Goal: Use online tool/utility: Utilize a website feature to perform a specific function

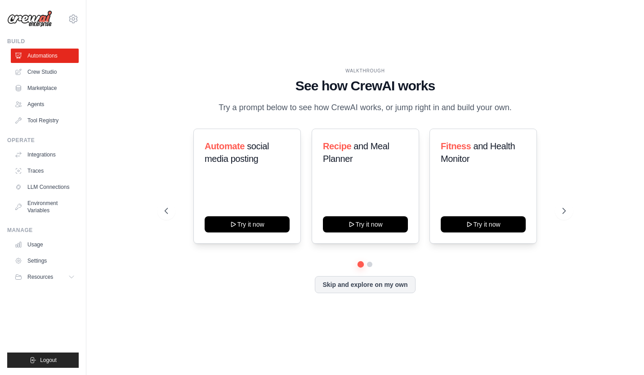
click at [181, 65] on div "WALKTHROUGH See how [PERSON_NAME] works Try a prompt below to see how [PERSON_N…" at bounding box center [365, 187] width 529 height 357
click at [563, 210] on icon at bounding box center [564, 210] width 9 height 9
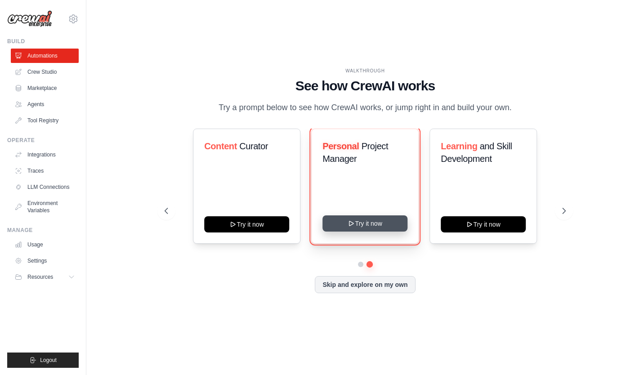
click at [371, 219] on button "Try it now" at bounding box center [365, 223] width 85 height 16
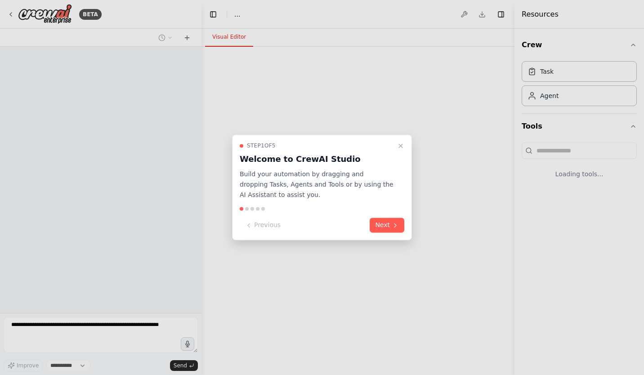
select select "****"
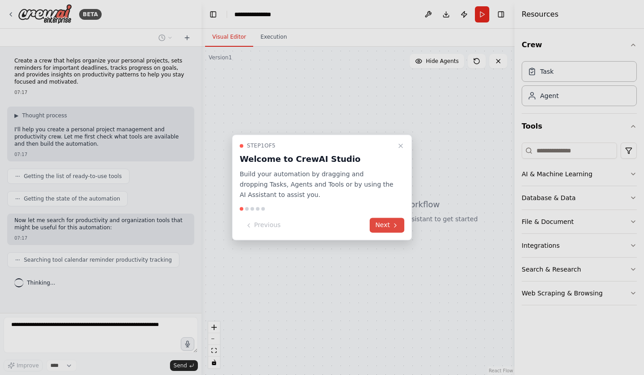
click at [382, 223] on button "Next" at bounding box center [387, 225] width 35 height 15
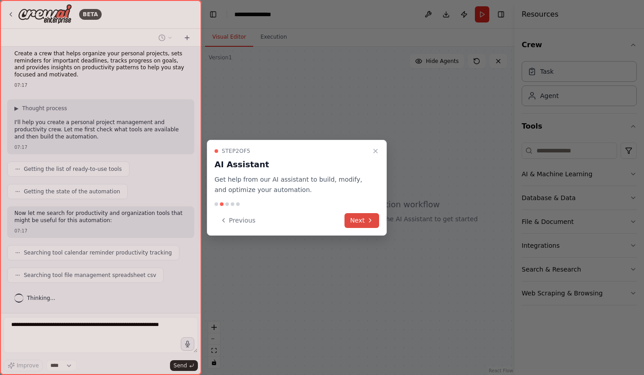
scroll to position [30, 0]
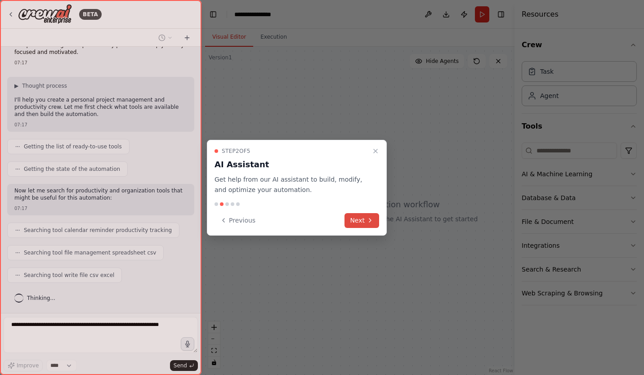
click at [360, 220] on button "Next" at bounding box center [362, 220] width 35 height 15
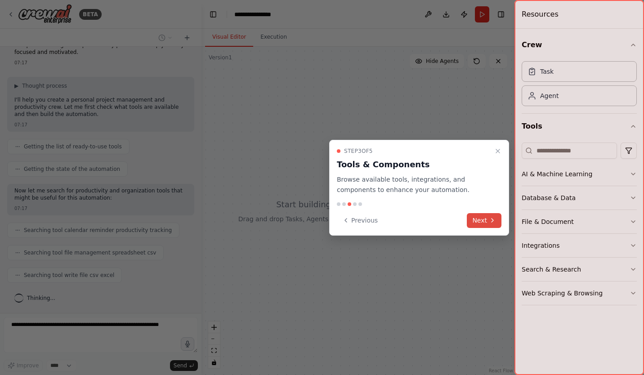
click at [488, 221] on button "Next" at bounding box center [484, 220] width 35 height 15
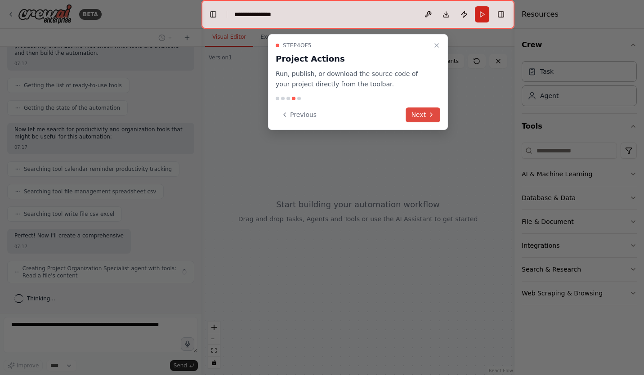
scroll to position [98, 0]
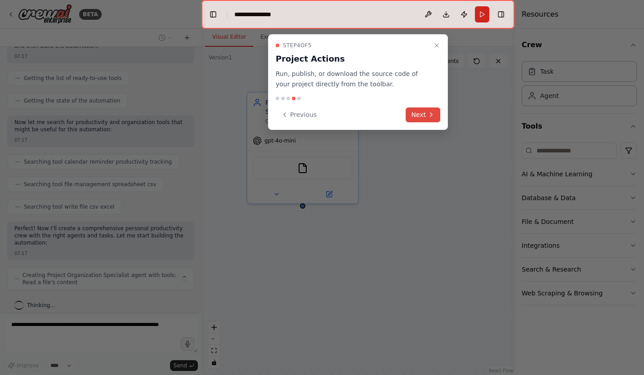
click at [425, 113] on button "Next" at bounding box center [423, 114] width 35 height 15
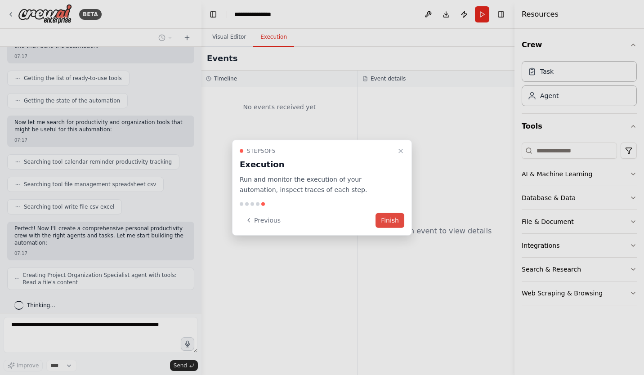
click at [395, 223] on button "Finish" at bounding box center [390, 220] width 29 height 15
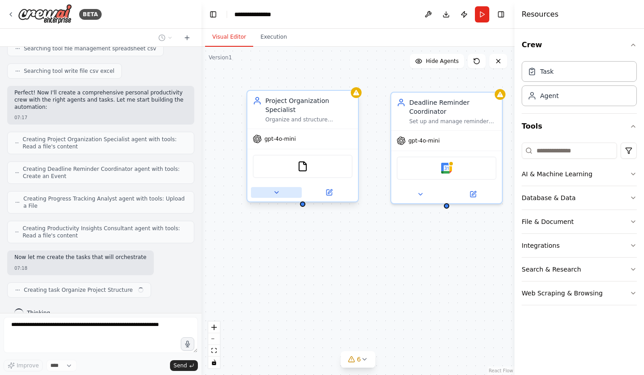
scroll to position [241, 0]
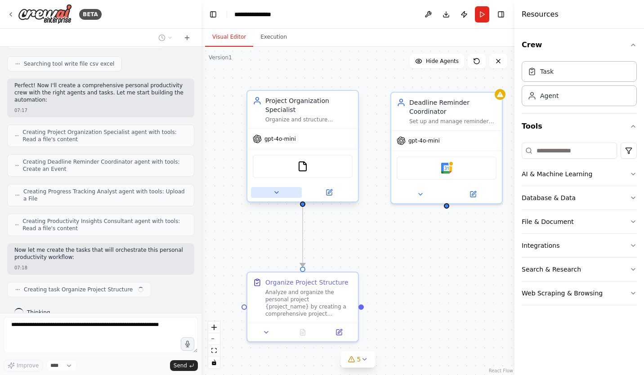
click at [279, 188] on button at bounding box center [276, 192] width 51 height 11
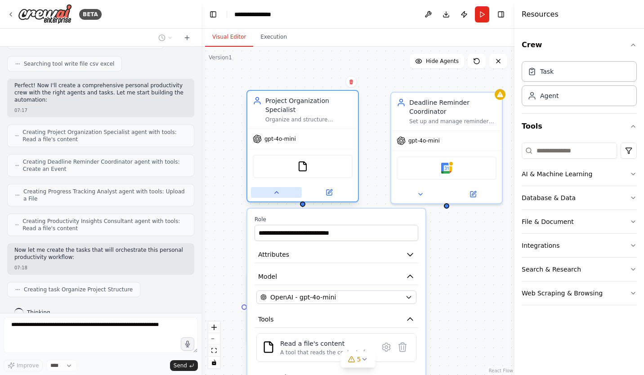
click at [279, 188] on button at bounding box center [276, 192] width 51 height 11
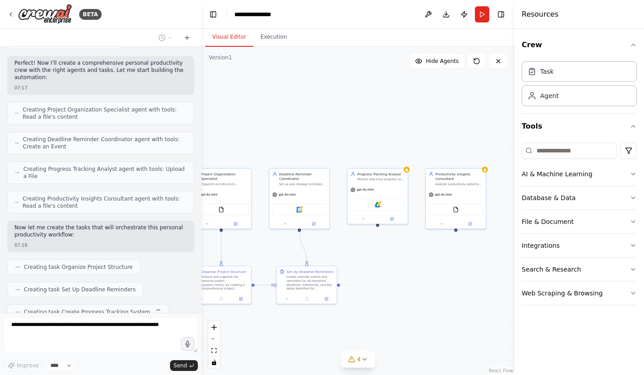
scroll to position [286, 0]
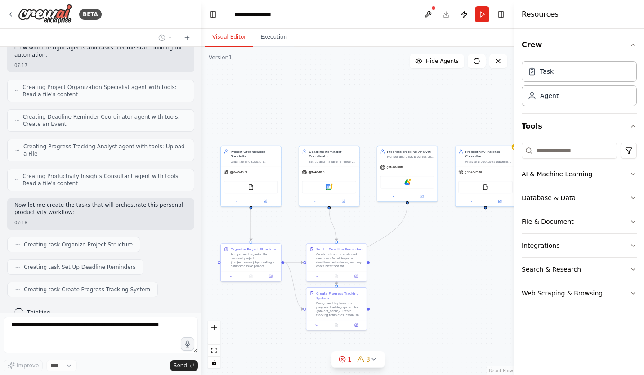
drag, startPoint x: 453, startPoint y: 247, endPoint x: 387, endPoint y: 222, distance: 70.8
click at [387, 222] on div ".deletable-edge-delete-btn { width: 20px; height: 20px; border: 0px solid #ffff…" at bounding box center [357, 211] width 313 height 328
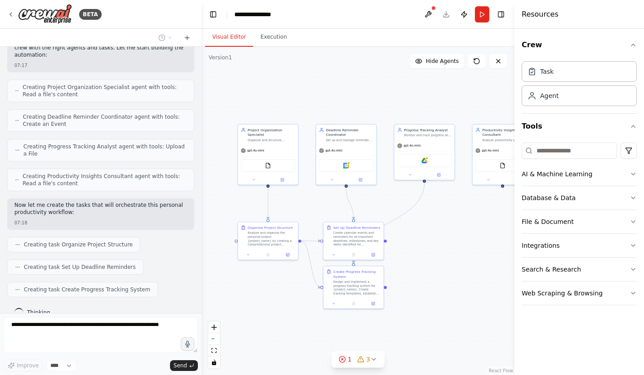
drag, startPoint x: 408, startPoint y: 258, endPoint x: 422, endPoint y: 242, distance: 22.0
click at [422, 242] on div ".deletable-edge-delete-btn { width: 20px; height: 20px; border: 0px solid #ffff…" at bounding box center [357, 211] width 313 height 328
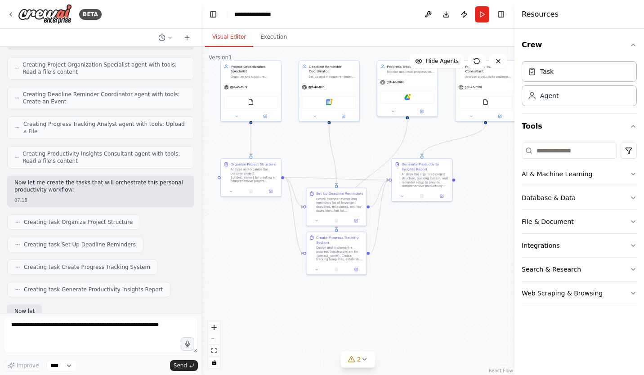
scroll to position [363, 0]
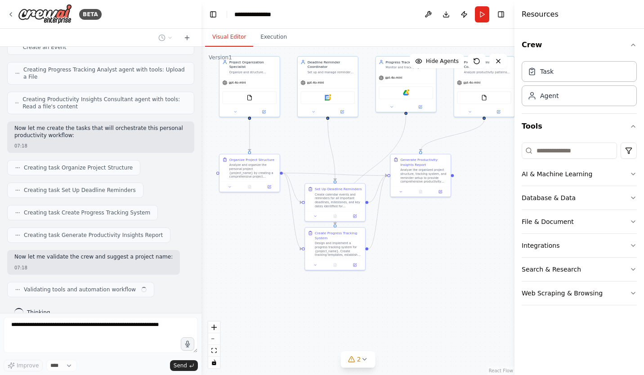
drag, startPoint x: 392, startPoint y: 221, endPoint x: 373, endPoint y: 153, distance: 70.4
click at [373, 153] on div ".deletable-edge-delete-btn { width: 20px; height: 20px; border: 0px solid #ffff…" at bounding box center [357, 211] width 313 height 328
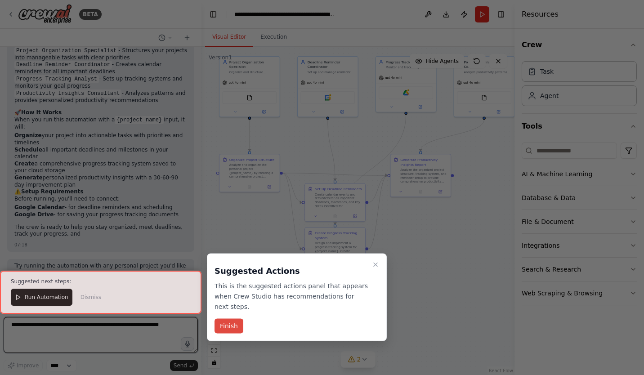
scroll to position [699, 0]
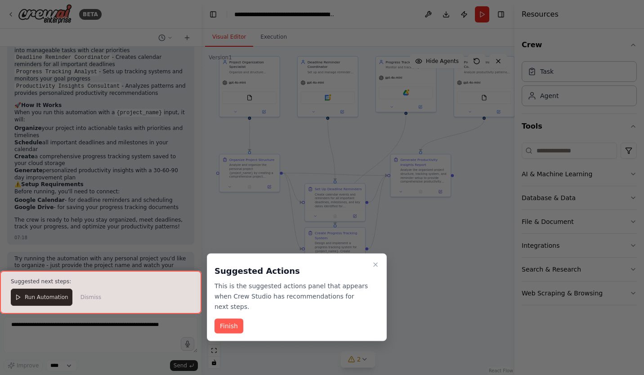
click at [228, 319] on button "Finish" at bounding box center [229, 326] width 29 height 15
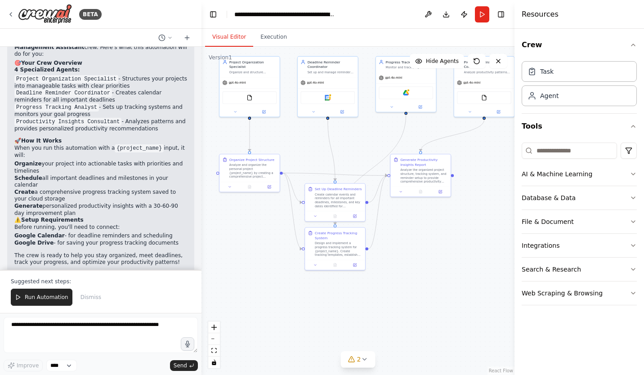
scroll to position [668, 0]
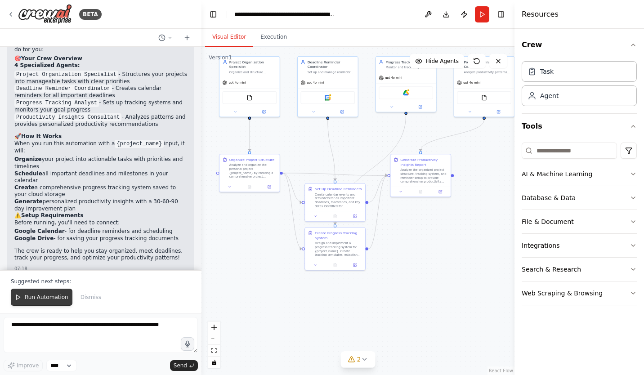
click at [46, 300] on span "Run Automation" at bounding box center [47, 297] width 44 height 7
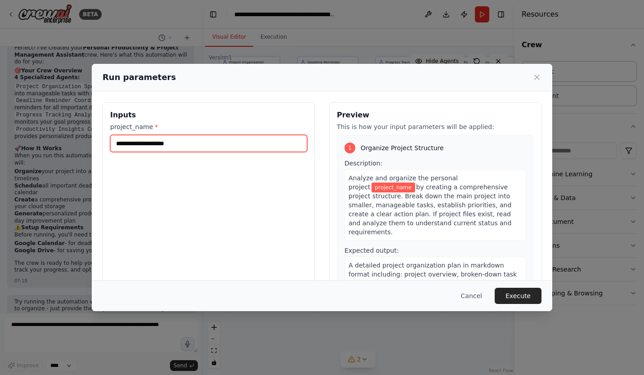
click at [208, 140] on input "project_name *" at bounding box center [208, 143] width 197 height 17
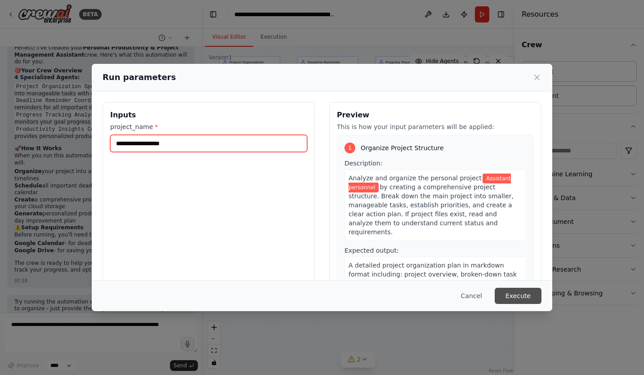
type input "**********"
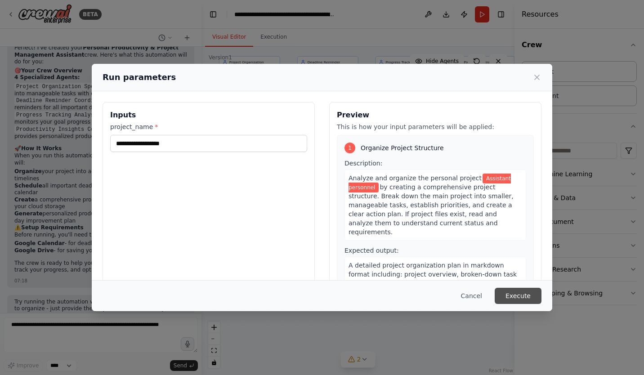
click at [513, 290] on button "Execute" at bounding box center [518, 296] width 47 height 16
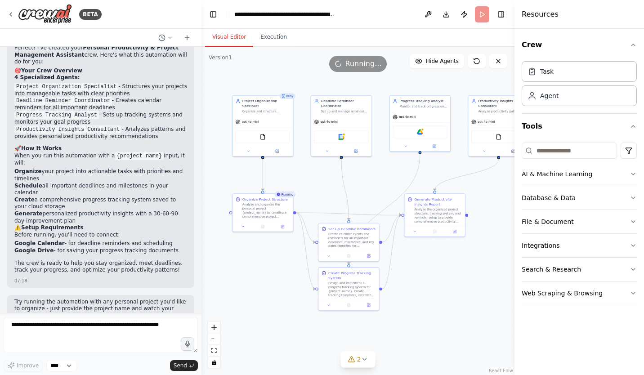
drag, startPoint x: 386, startPoint y: 239, endPoint x: 400, endPoint y: 279, distance: 42.4
click at [400, 279] on div ".deletable-edge-delete-btn { width: 20px; height: 20px; border: 0px solid #ffff…" at bounding box center [357, 211] width 313 height 328
click at [618, 171] on button "AI & Machine Learning" at bounding box center [579, 173] width 115 height 23
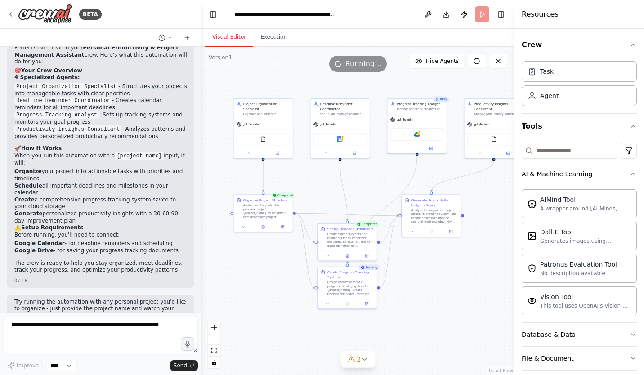
click at [630, 172] on icon "button" at bounding box center [633, 173] width 7 height 7
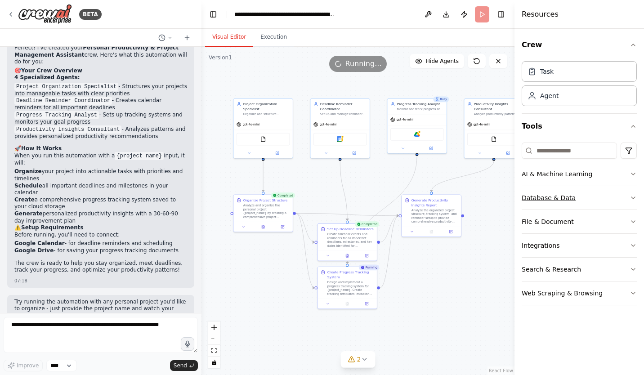
click at [602, 198] on button "Database & Data" at bounding box center [579, 197] width 115 height 23
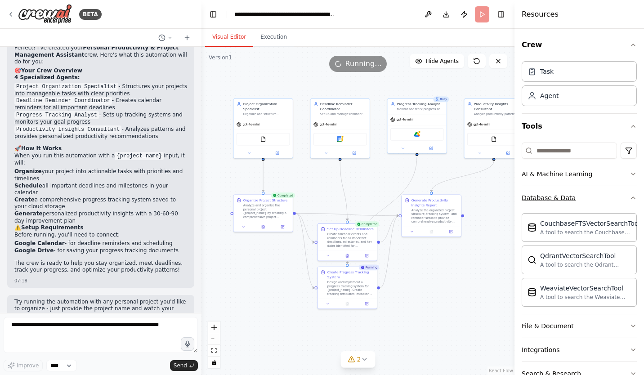
click at [613, 194] on button "Database & Data" at bounding box center [579, 197] width 115 height 23
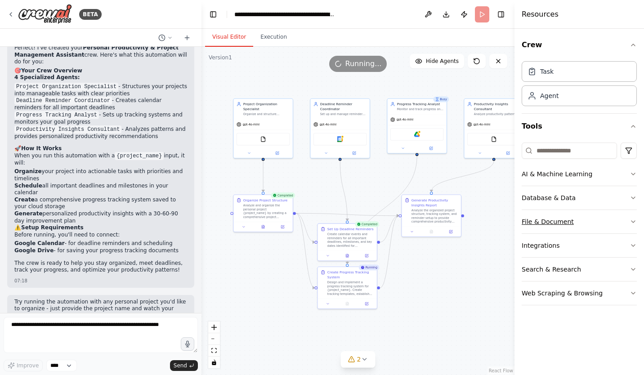
click at [609, 214] on button "File & Document" at bounding box center [579, 221] width 115 height 23
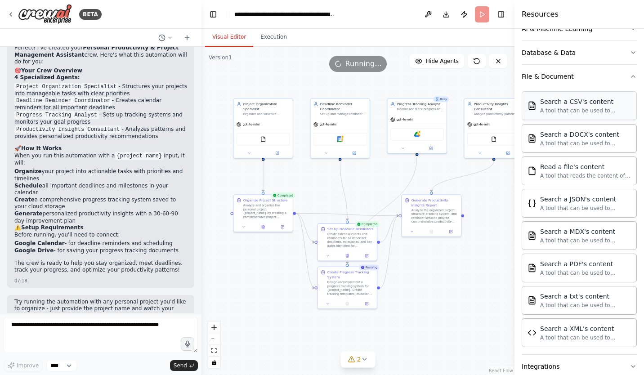
scroll to position [145, 0]
click at [610, 73] on button "File & Document" at bounding box center [579, 76] width 115 height 23
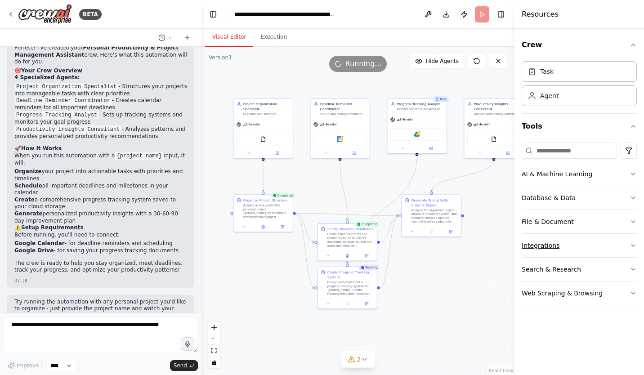
click at [585, 240] on button "Integrations" at bounding box center [579, 245] width 115 height 23
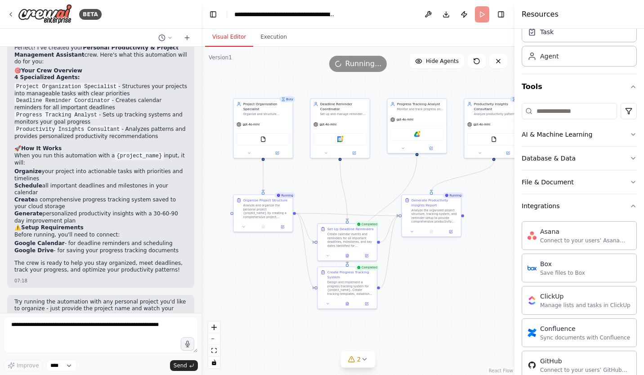
scroll to position [26, 0]
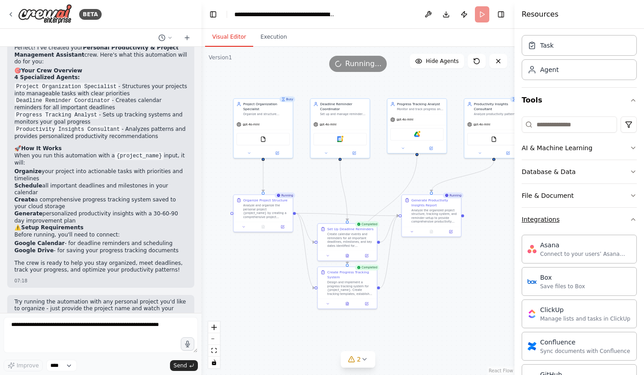
click at [621, 210] on button "Integrations" at bounding box center [579, 219] width 115 height 23
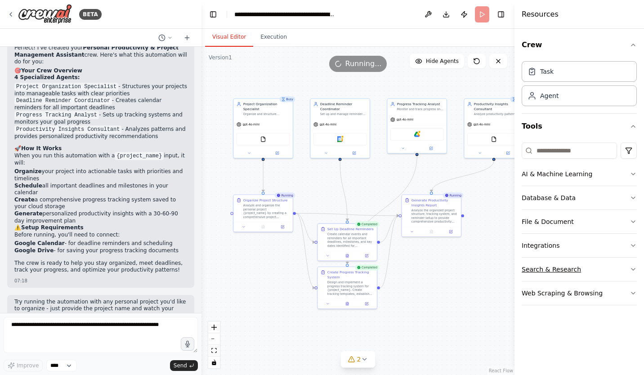
click at [593, 265] on button "Search & Research" at bounding box center [579, 269] width 115 height 23
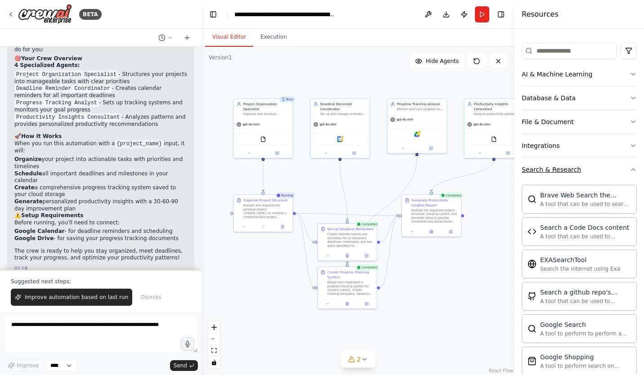
scroll to position [98, 0]
click at [624, 178] on button "Search & Research" at bounding box center [579, 170] width 115 height 23
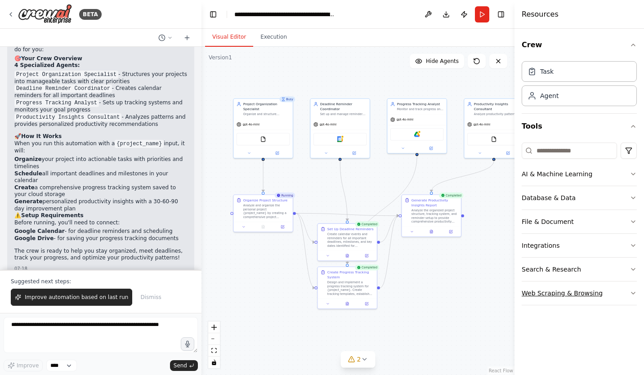
click at [600, 299] on button "Web Scraping & Browsing" at bounding box center [579, 293] width 115 height 23
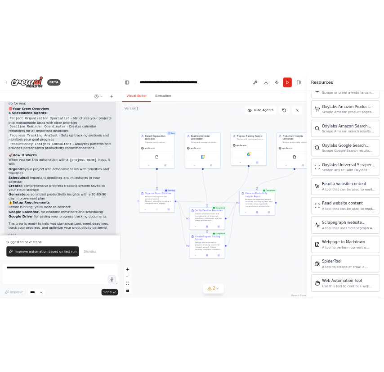
scroll to position [438, 0]
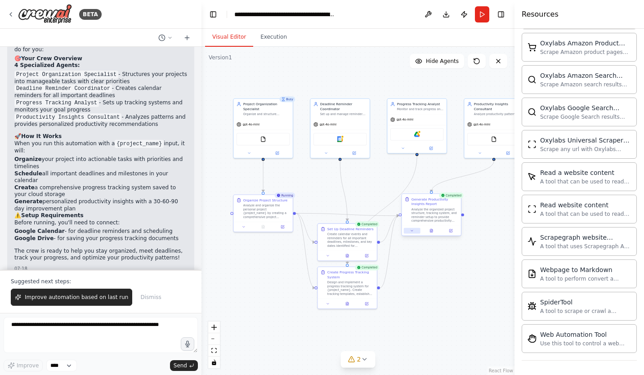
click at [414, 231] on icon at bounding box center [412, 231] width 4 height 4
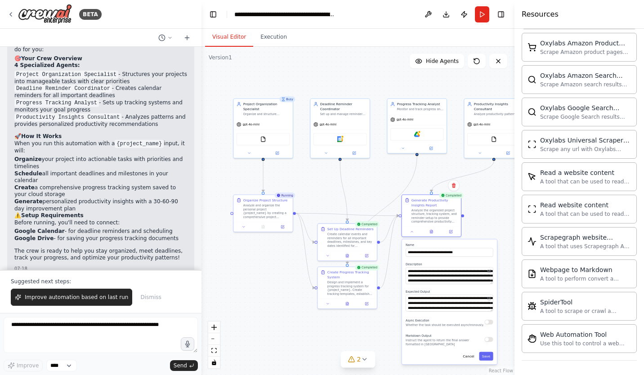
click at [488, 207] on div ".deletable-edge-delete-btn { width: 20px; height: 20px; border: 0px solid #ffff…" at bounding box center [357, 211] width 313 height 328
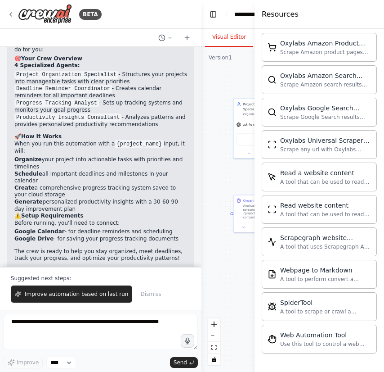
scroll to position [711, 0]
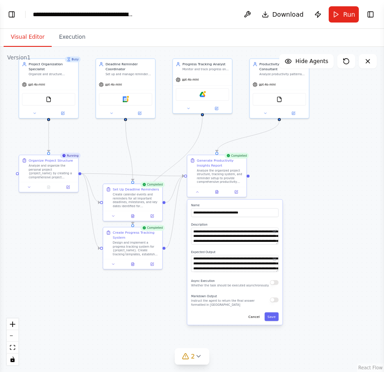
drag, startPoint x: 352, startPoint y: 215, endPoint x: 339, endPoint y: 175, distance: 42.1
click at [339, 175] on div ".deletable-edge-delete-btn { width: 20px; height: 20px; border: 0px solid #ffff…" at bounding box center [192, 209] width 384 height 325
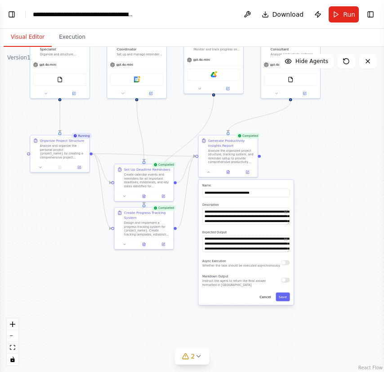
drag, startPoint x: 339, startPoint y: 175, endPoint x: 352, endPoint y: 152, distance: 26.6
click at [352, 152] on div ".deletable-edge-delete-btn { width: 20px; height: 20px; border: 0px solid #ffff…" at bounding box center [192, 209] width 384 height 325
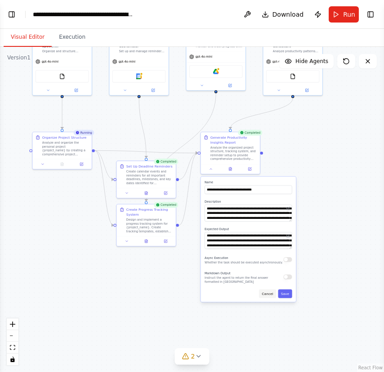
click at [272, 295] on button "Cancel" at bounding box center [267, 293] width 17 height 9
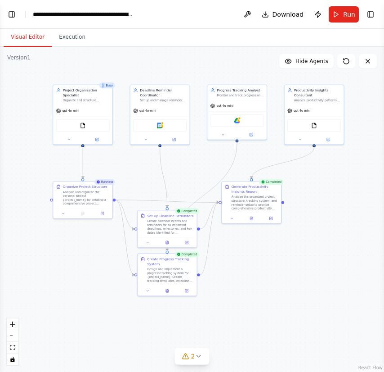
drag, startPoint x: 226, startPoint y: 219, endPoint x: 247, endPoint y: 269, distance: 53.8
click at [247, 269] on div ".deletable-edge-delete-btn { width: 20px; height: 20px; border: 0px solid #ffff…" at bounding box center [192, 209] width 384 height 325
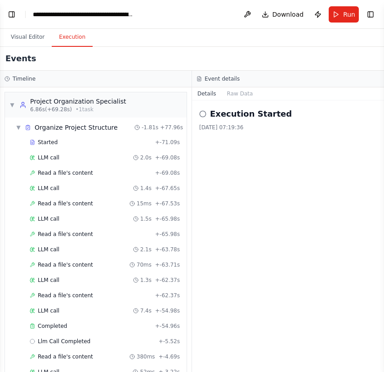
click at [68, 43] on button "Execution" at bounding box center [72, 37] width 41 height 19
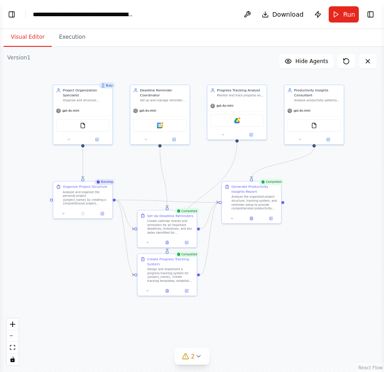
click at [37, 45] on button "Visual Editor" at bounding box center [28, 37] width 48 height 19
click at [287, 18] on span "Download" at bounding box center [288, 14] width 31 height 9
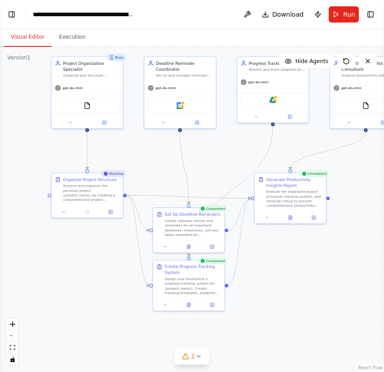
drag, startPoint x: 215, startPoint y: 250, endPoint x: 251, endPoint y: 254, distance: 36.2
click at [251, 254] on div ".deletable-edge-delete-btn { width: 20px; height: 20px; border: 0px solid #ffff…" at bounding box center [192, 209] width 384 height 325
